Goal: Check status: Check status

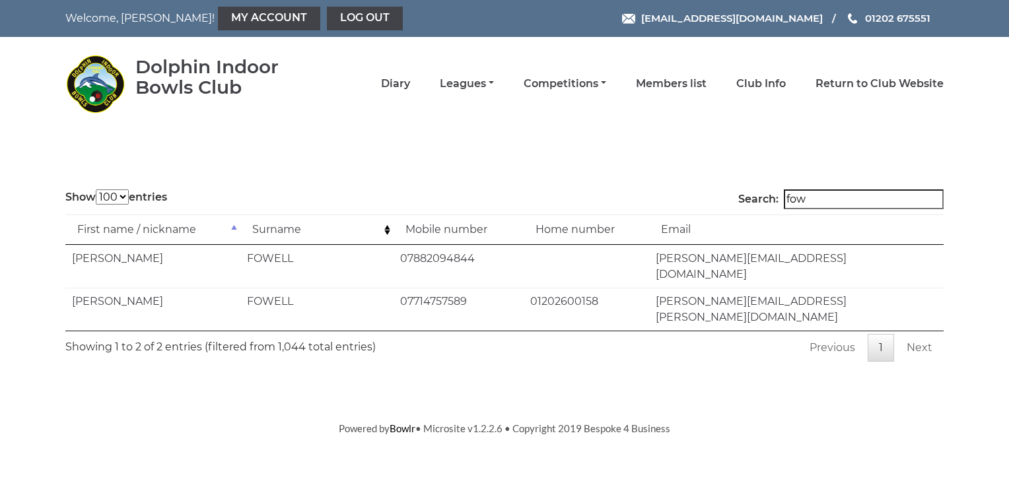
select select "100"
drag, startPoint x: 0, startPoint y: 0, endPoint x: 401, endPoint y: 88, distance: 410.8
click at [401, 88] on link "Diary" at bounding box center [395, 85] width 29 height 15
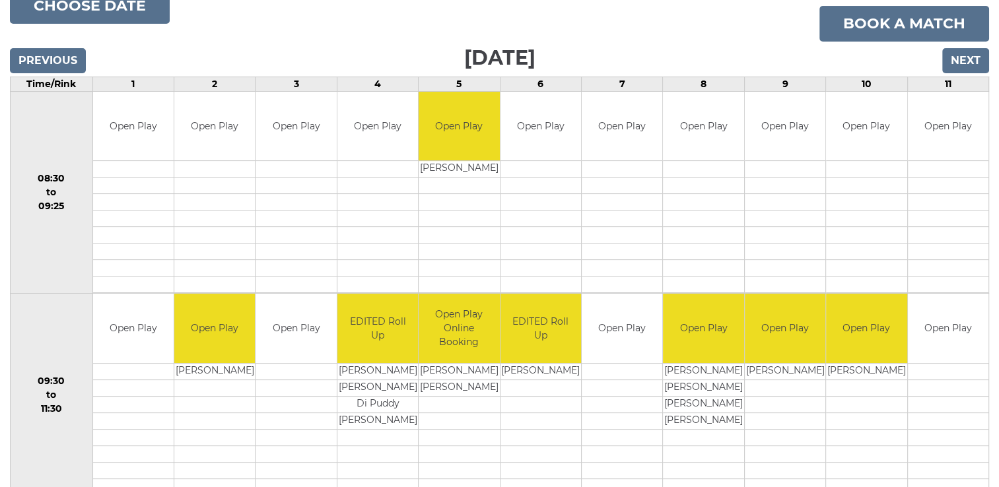
scroll to position [132, 0]
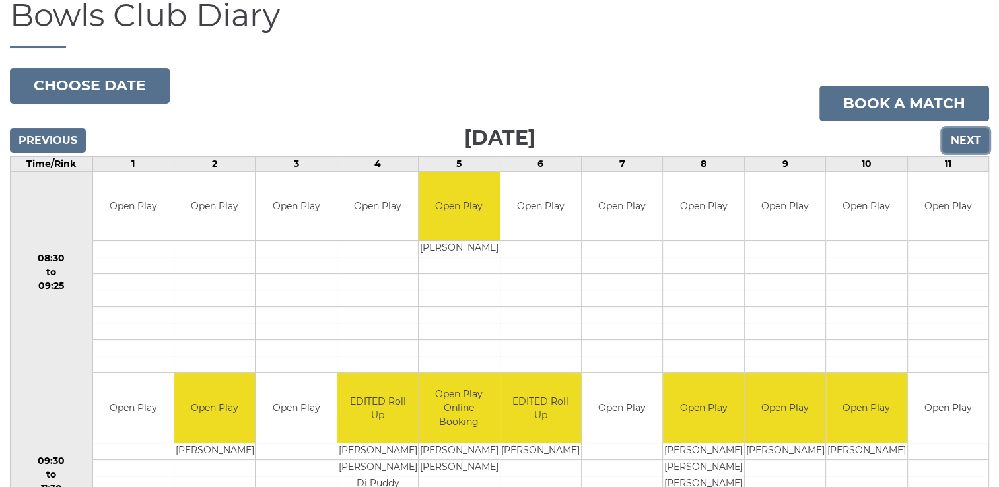
click at [961, 138] on input "Next" at bounding box center [965, 140] width 47 height 25
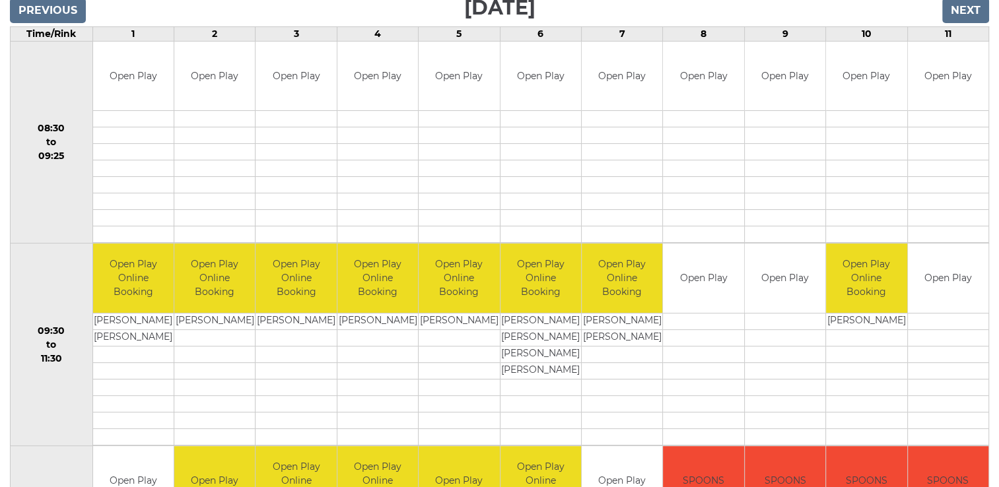
scroll to position [198, 0]
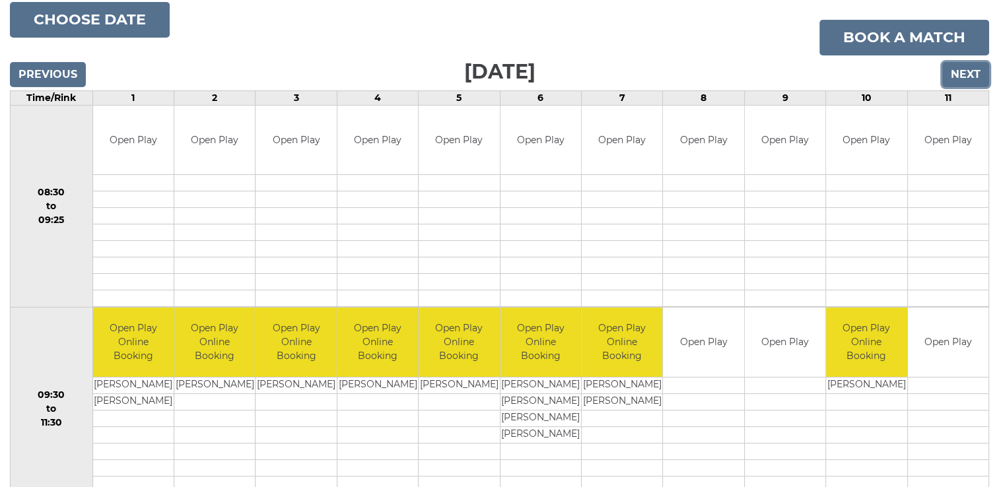
click at [961, 69] on input "Next" at bounding box center [965, 74] width 47 height 25
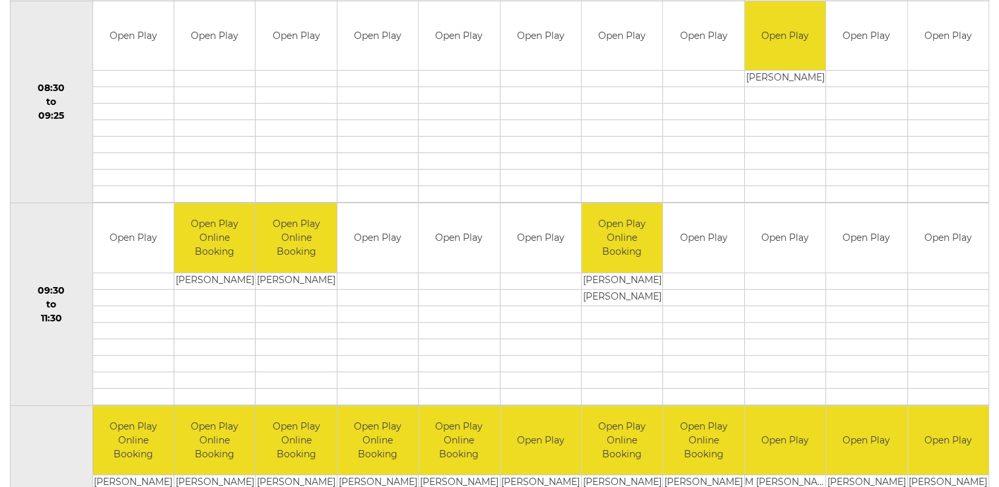
scroll to position [132, 0]
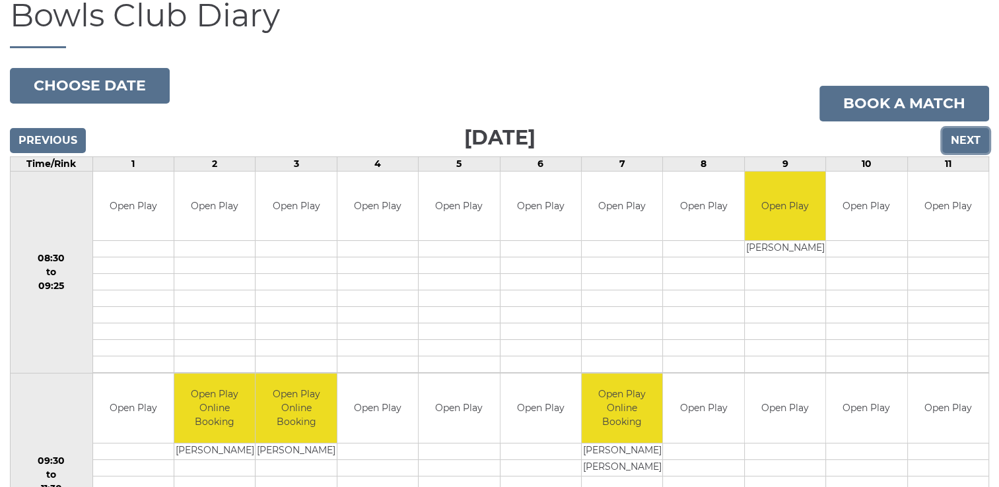
click at [958, 145] on input "Next" at bounding box center [965, 140] width 47 height 25
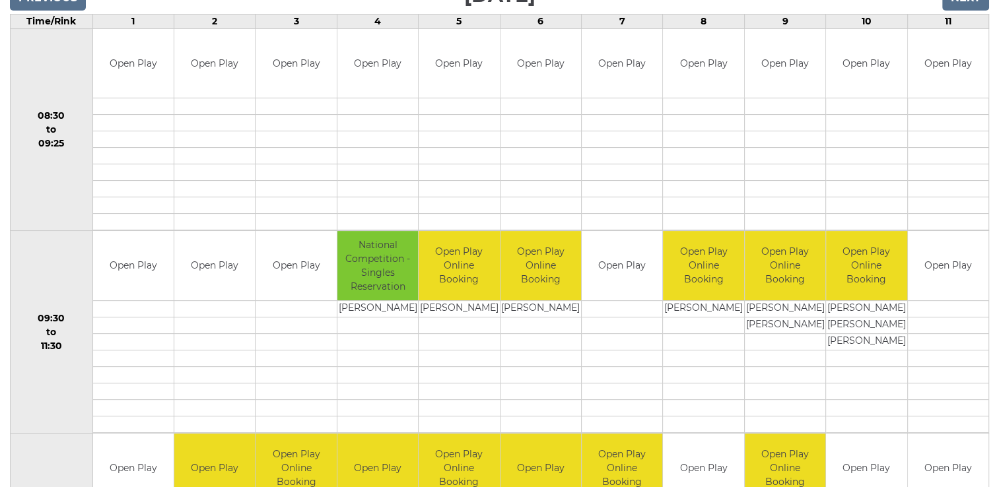
scroll to position [77, 0]
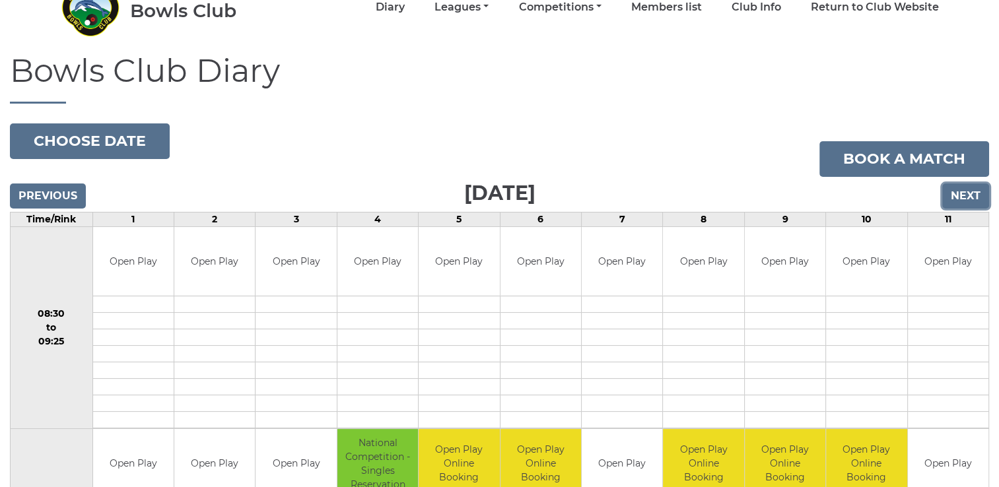
click at [964, 198] on input "Next" at bounding box center [965, 196] width 47 height 25
